Goal: Task Accomplishment & Management: Manage account settings

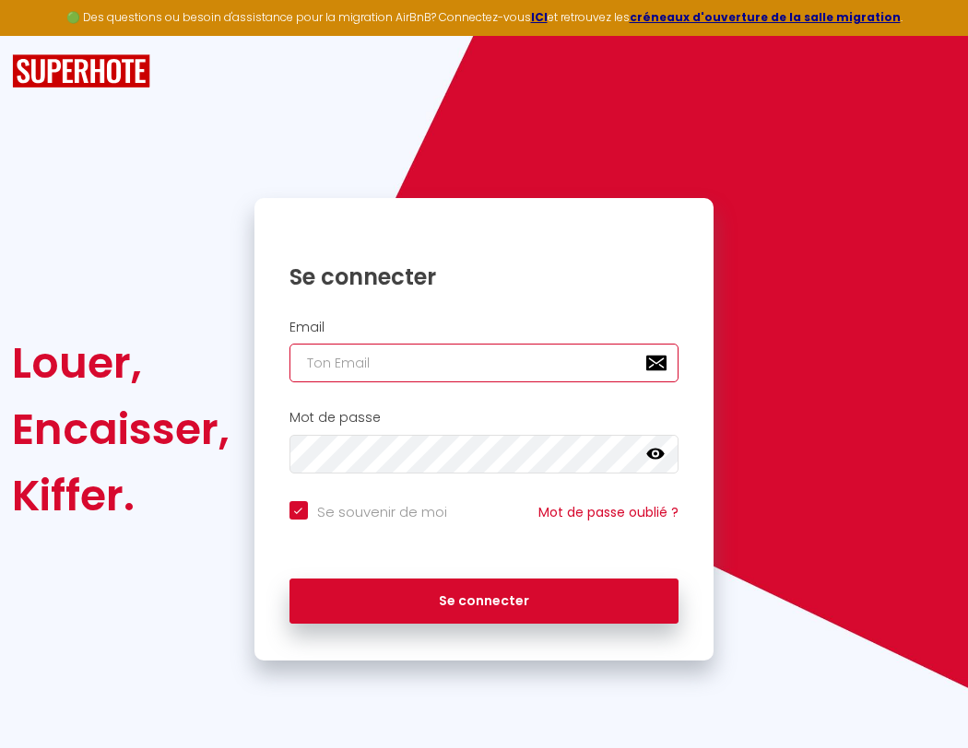
type input "l"
checkbox input "true"
type input "le"
checkbox input "true"
type input "les"
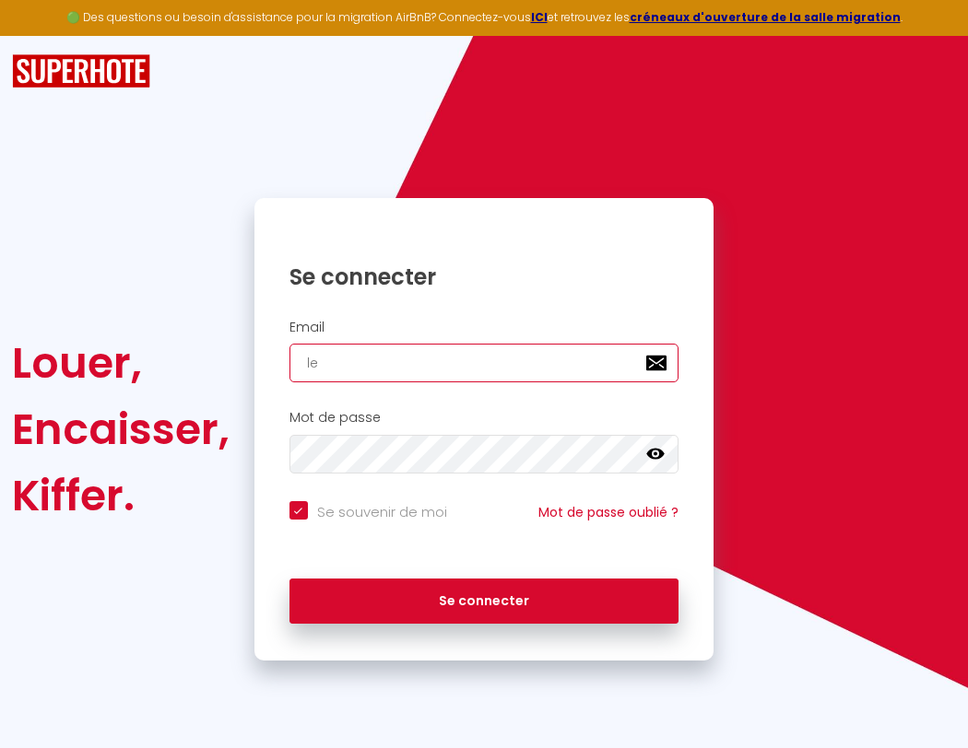
checkbox input "true"
type input "lesp"
checkbox input "true"
type input "lespa"
checkbox input "true"
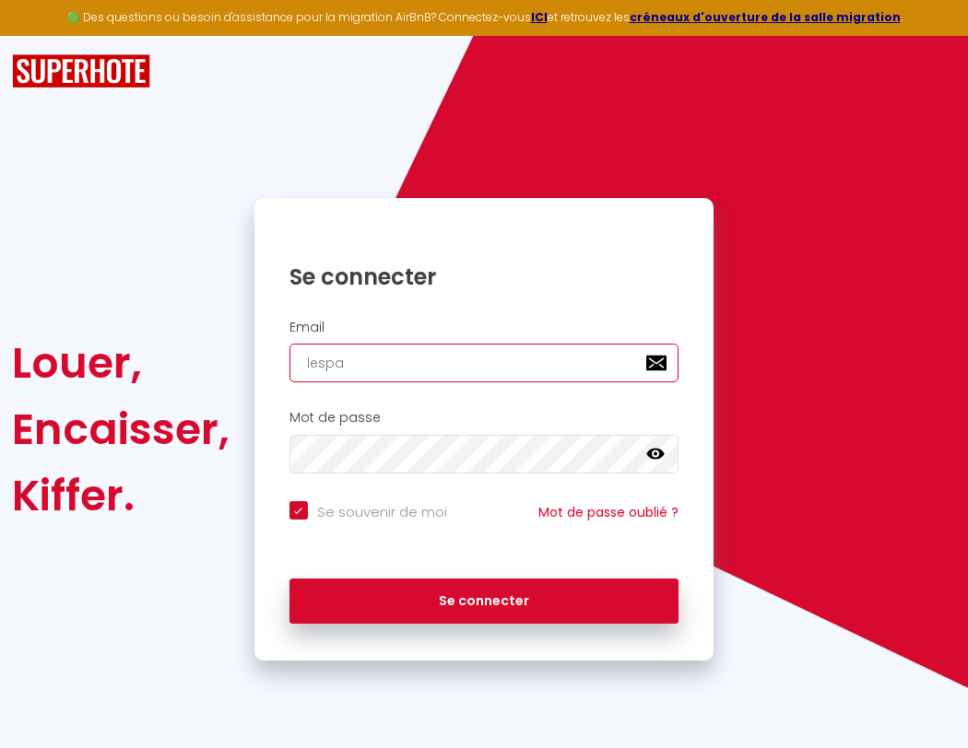
type input "lespac"
checkbox input "true"
type input "lespace"
checkbox input "true"
type input "l"
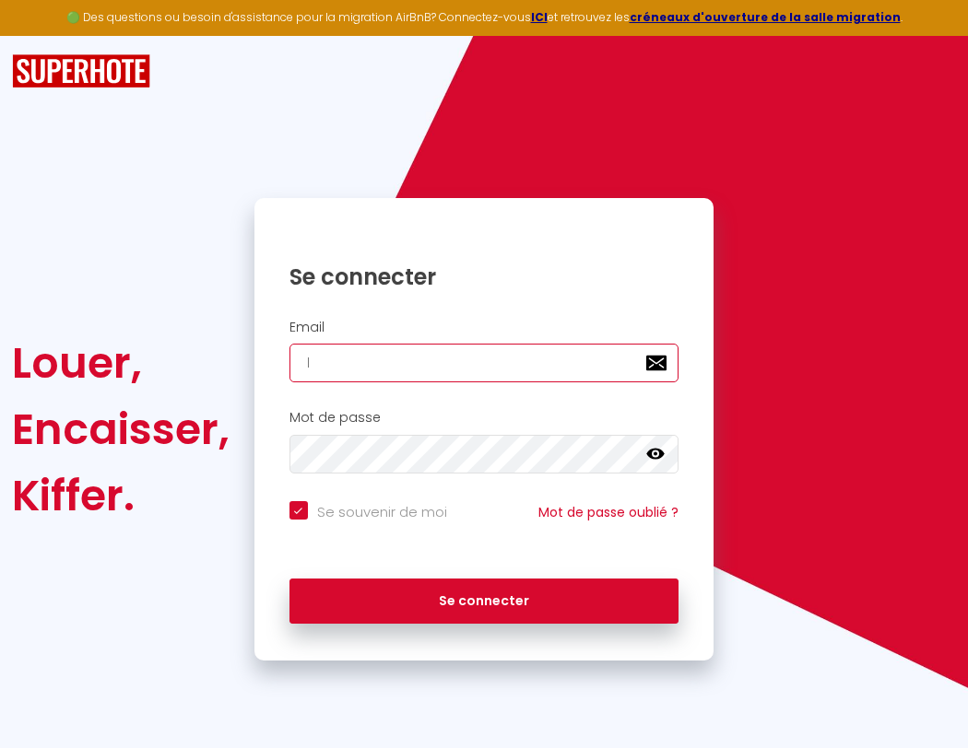
checkbox input "true"
type input "le"
checkbox input "true"
type input "les"
checkbox input "true"
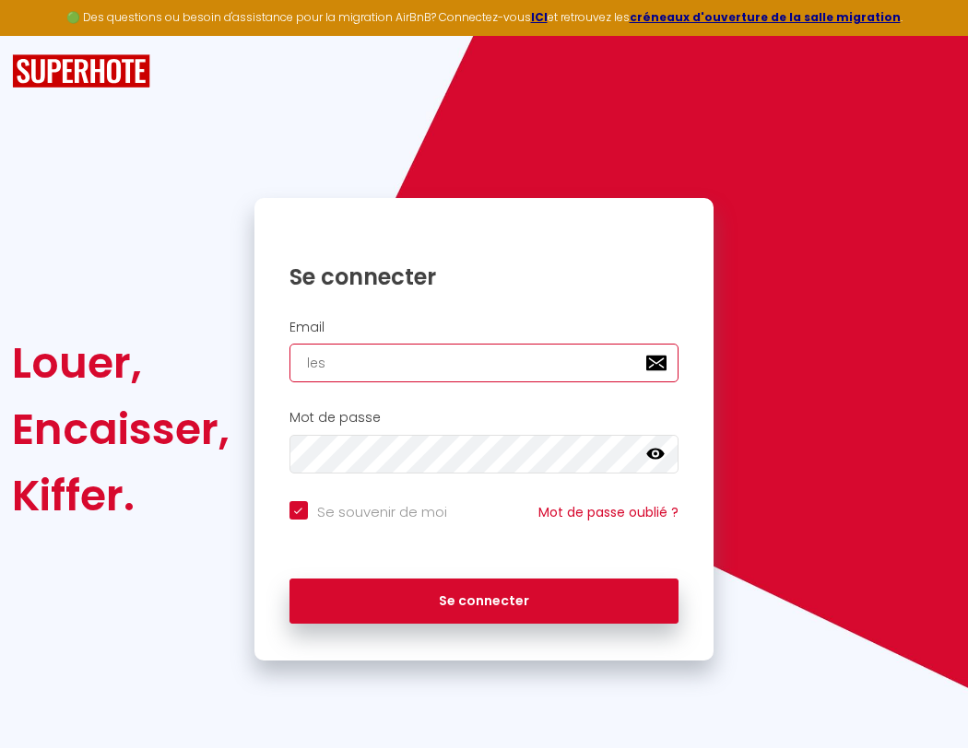
type input "lesp"
checkbox input "true"
type input "lespa"
checkbox input "true"
type input "lespac"
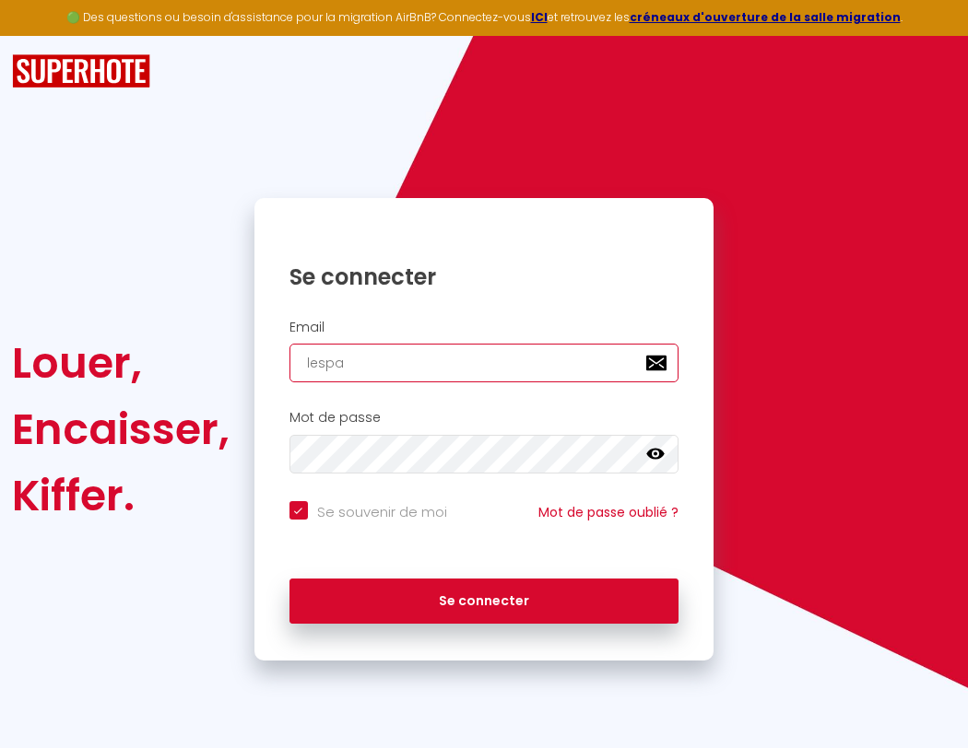
checkbox input "true"
type input "lespace"
checkbox input "true"
type input "l"
checkbox input "true"
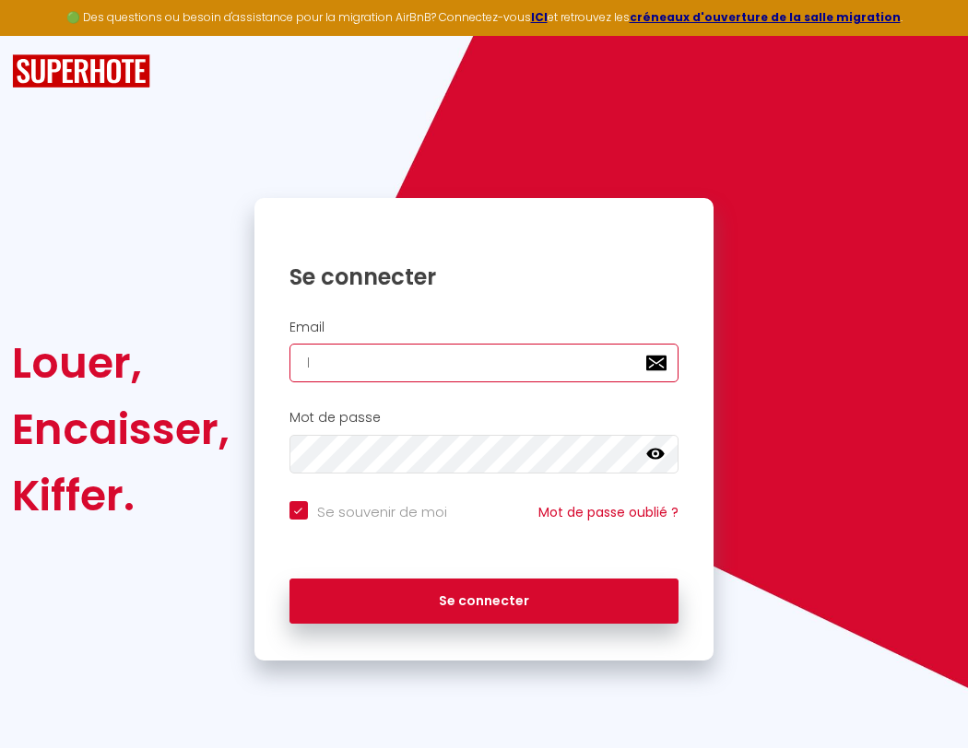
type input "lespaced"
checkbox input "true"
type input "lespacede"
checkbox input "true"
type input "lespacedet"
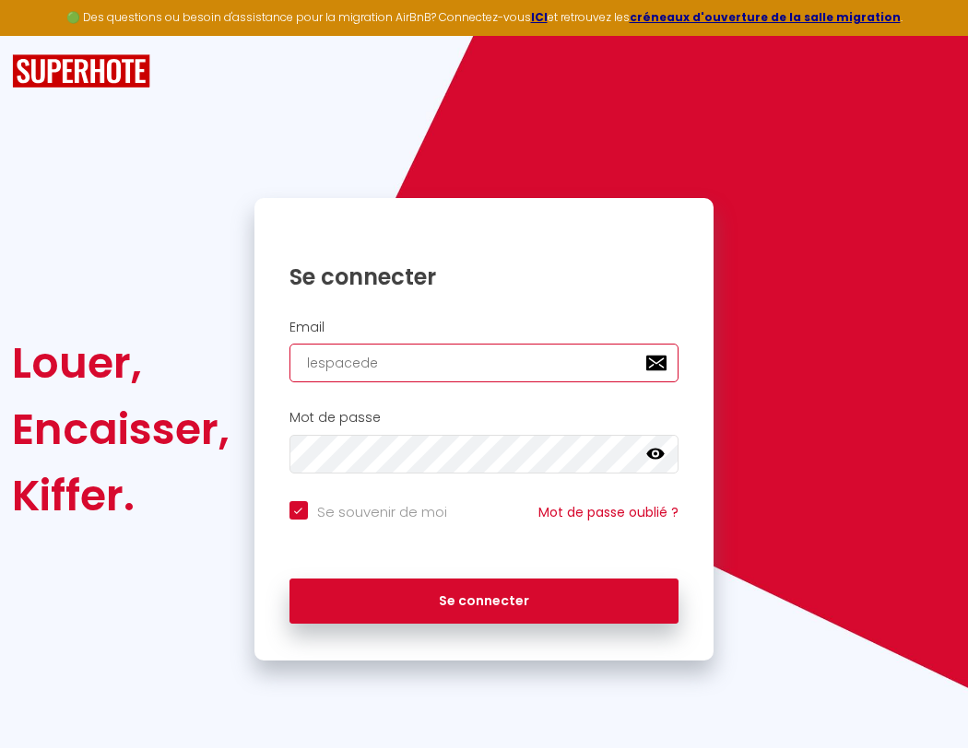
checkbox input "true"
type input "lespacedete"
checkbox input "true"
type input "lespacedeten"
checkbox input "true"
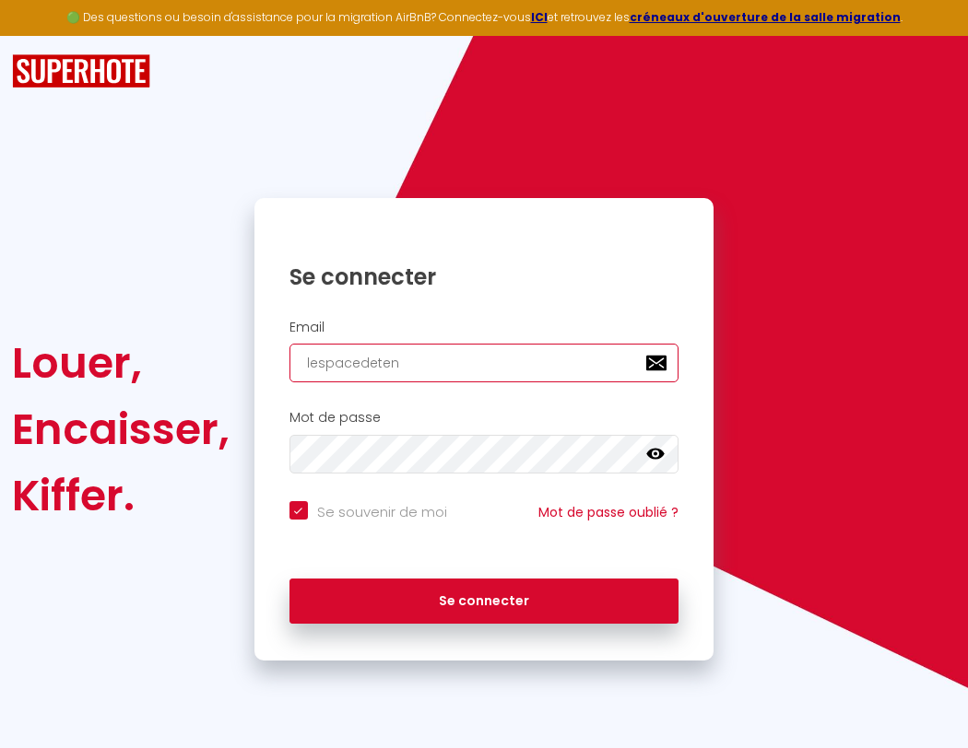
type input "lespacedetent"
checkbox input "true"
